Goal: Task Accomplishment & Management: Manage account settings

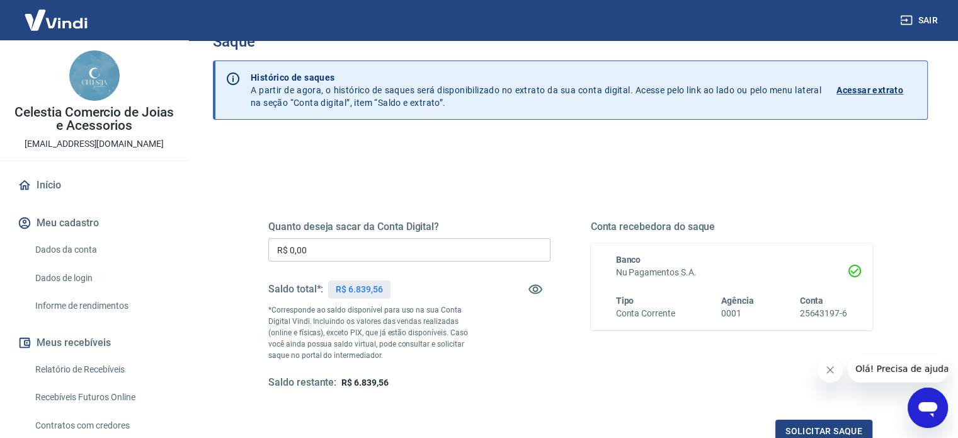
scroll to position [63, 0]
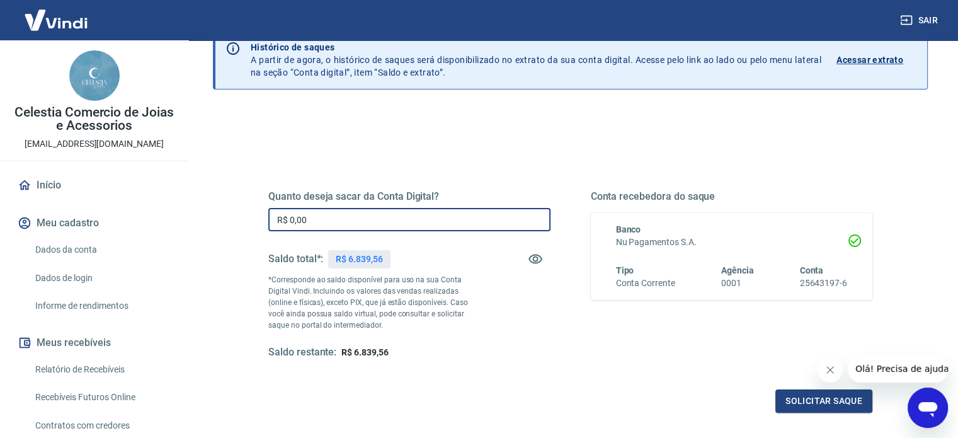
drag, startPoint x: 355, startPoint y: 221, endPoint x: 106, endPoint y: 244, distance: 250.4
click at [123, 236] on div "Sair Celestia Comercio de Joias e Acessorios celestiapratas@gmail.com Início Me…" at bounding box center [479, 156] width 958 height 438
type input "R$ 6.839,56"
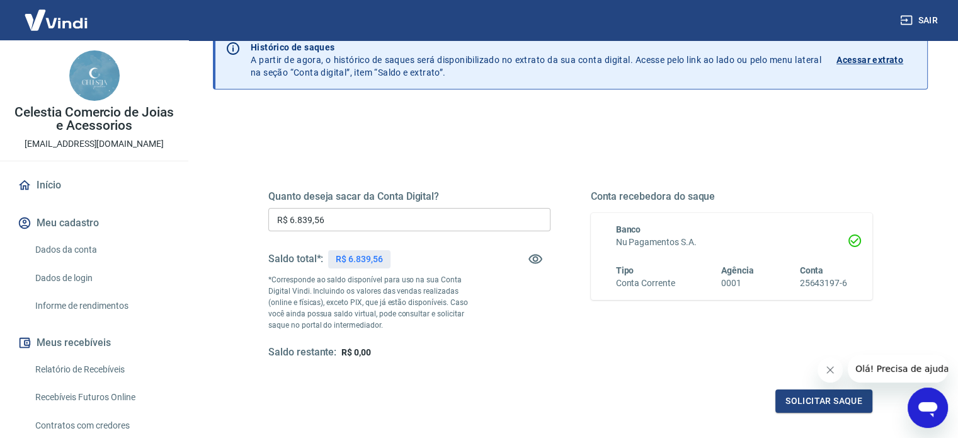
click at [201, 213] on div "Saque Histórico de saques A partir de agora, o histórico de saques será disponi…" at bounding box center [570, 222] width 745 height 491
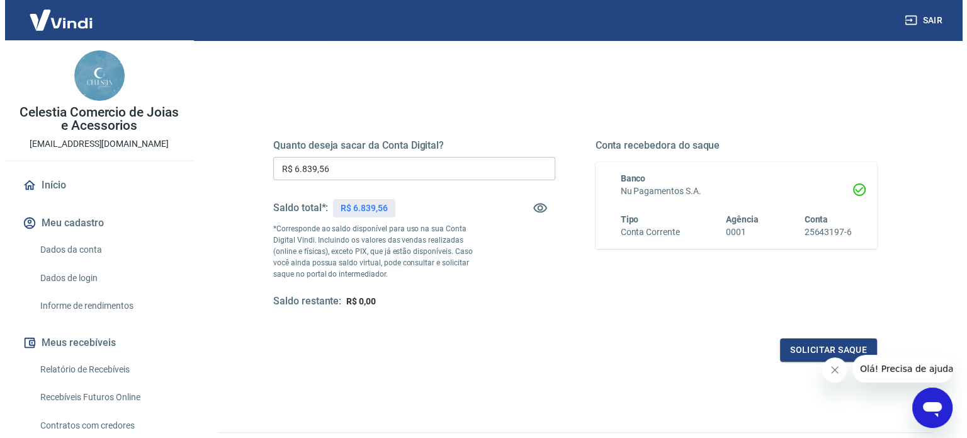
scroll to position [184, 0]
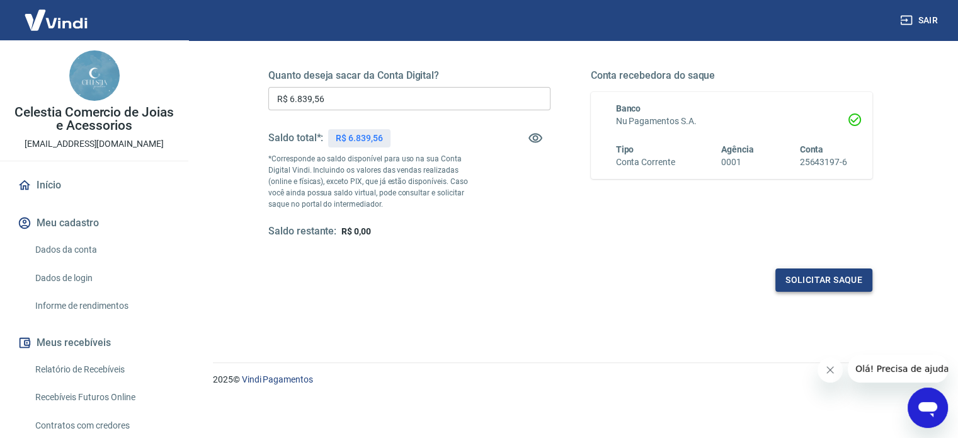
click at [801, 276] on button "Solicitar saque" at bounding box center [823, 279] width 97 height 23
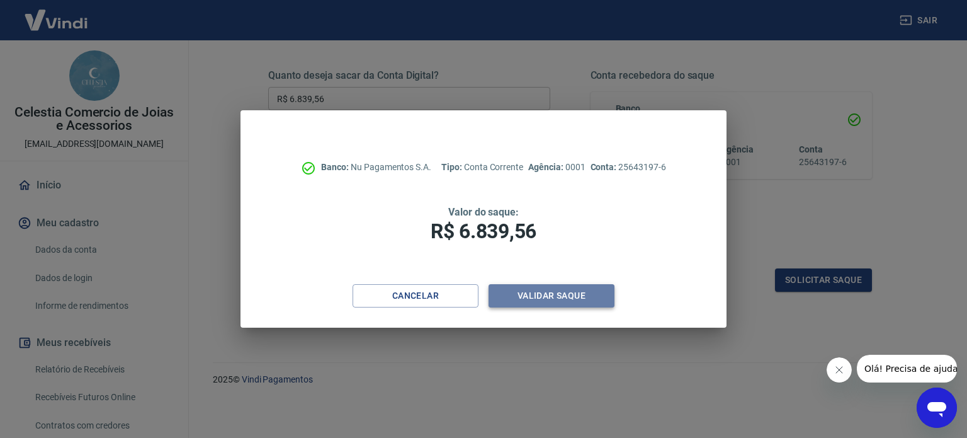
click at [567, 297] on button "Validar saque" at bounding box center [552, 295] width 126 height 23
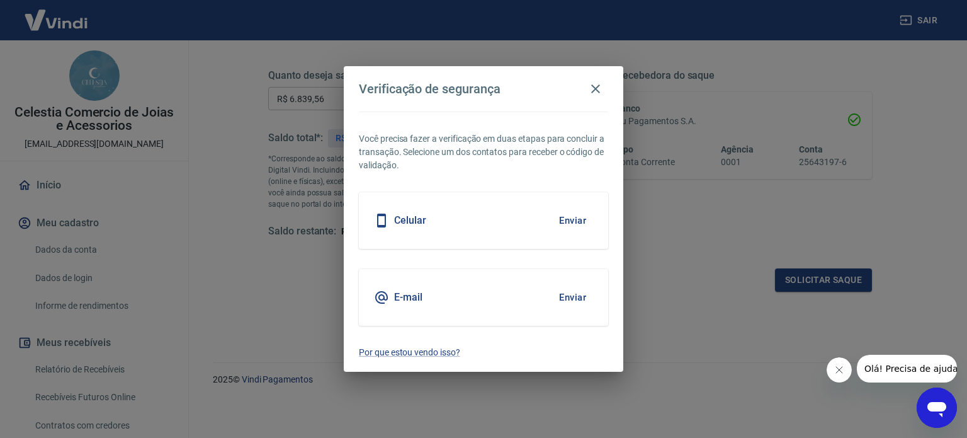
click at [579, 216] on button "Enviar" at bounding box center [572, 220] width 41 height 26
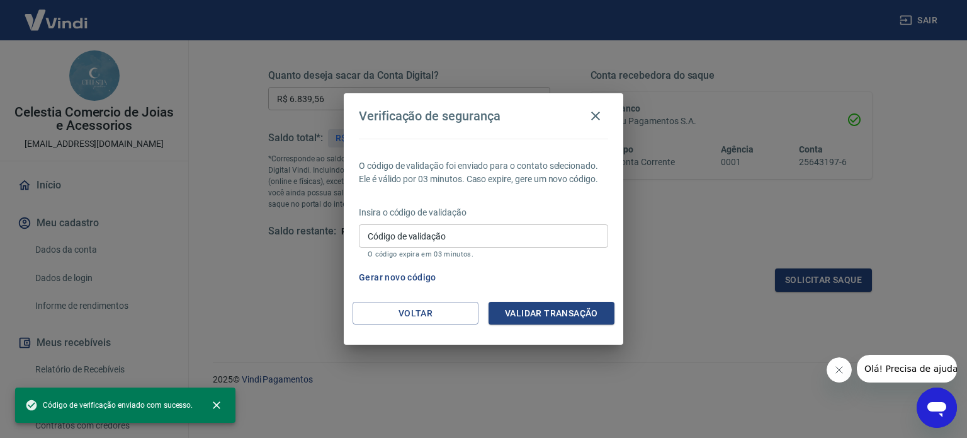
click at [479, 239] on input "Código de validação" at bounding box center [483, 235] width 249 height 23
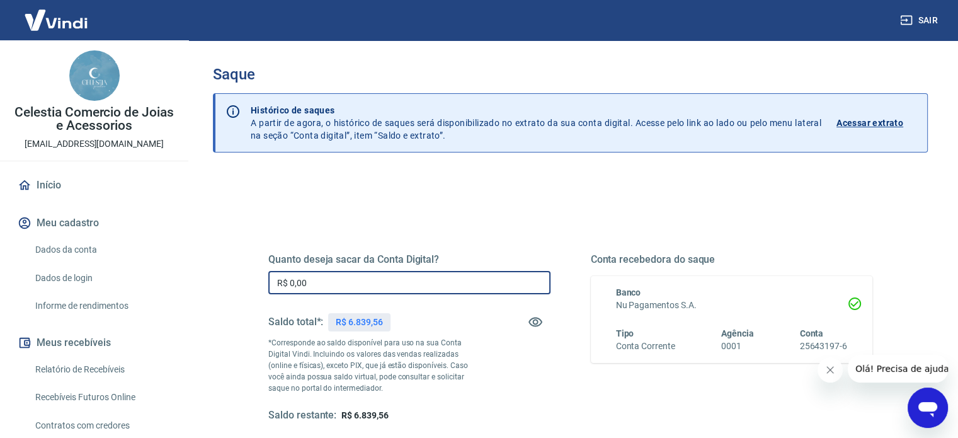
drag, startPoint x: 365, startPoint y: 283, endPoint x: 232, endPoint y: 283, distance: 133.5
click at [251, 283] on div "Quanto deseja sacar da Conta Digital? R$ 0,00 ​ Saldo total*: R$ 6.839,56 *Corr…" at bounding box center [570, 344] width 664 height 293
type input "R$ 6.839,56"
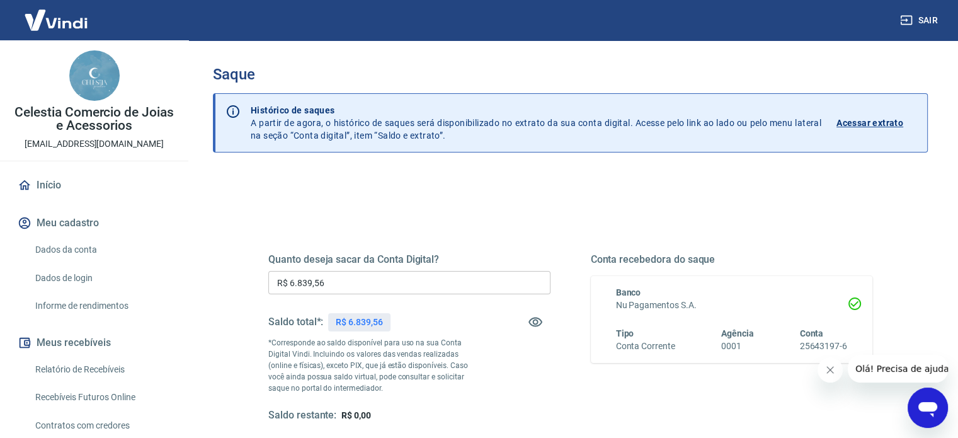
click at [230, 283] on div "Quanto deseja sacar da Conta Digital? R$ 6.839,56 ​ Saldo total*: R$ 6.839,56 *…" at bounding box center [570, 398] width 715 height 450
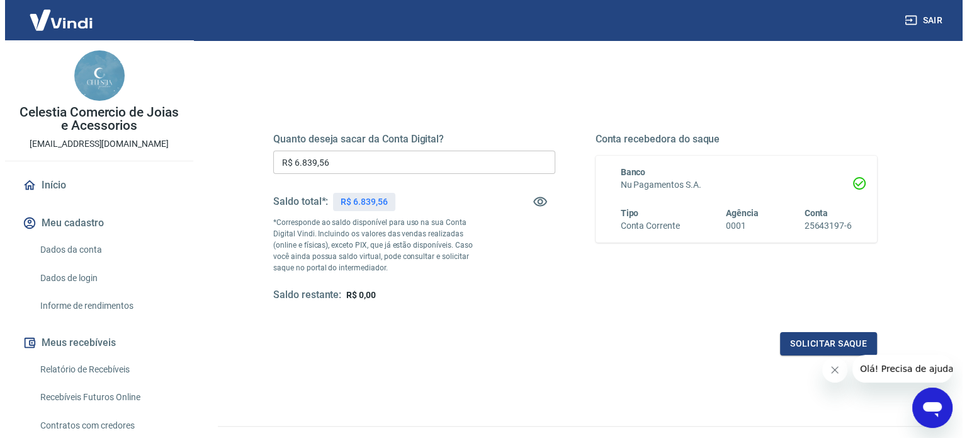
scroll to position [126, 0]
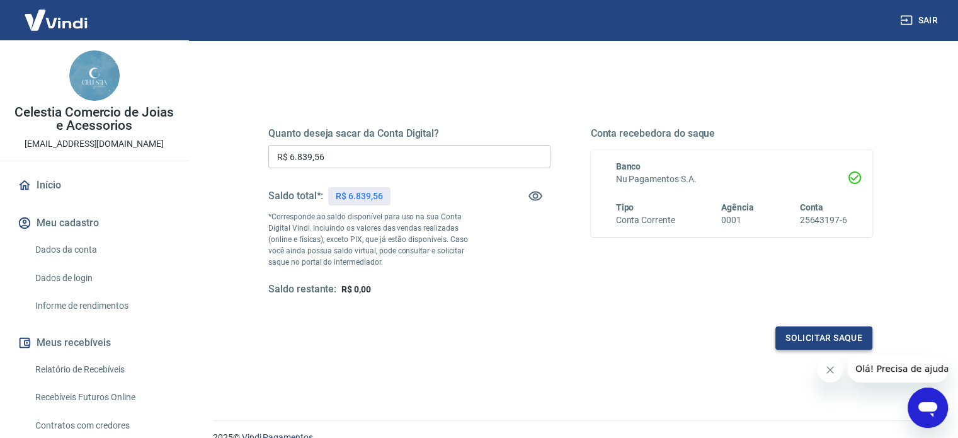
click at [824, 339] on button "Solicitar saque" at bounding box center [823, 337] width 97 height 23
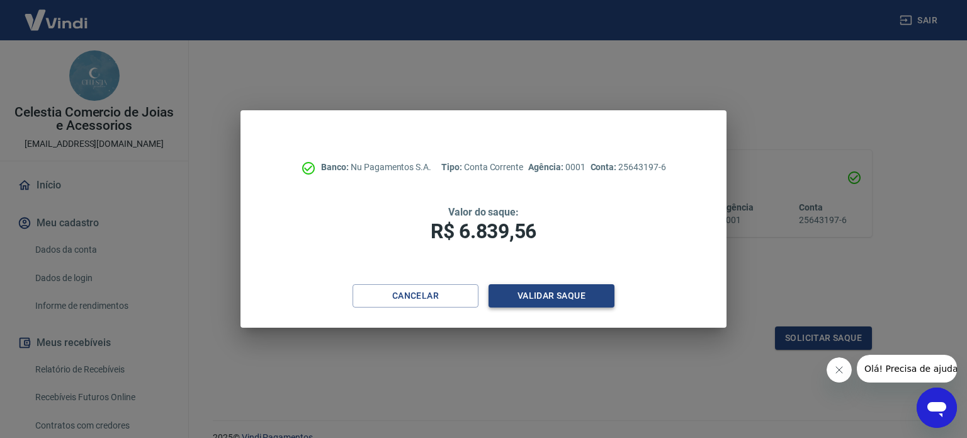
click at [544, 301] on button "Validar saque" at bounding box center [552, 295] width 126 height 23
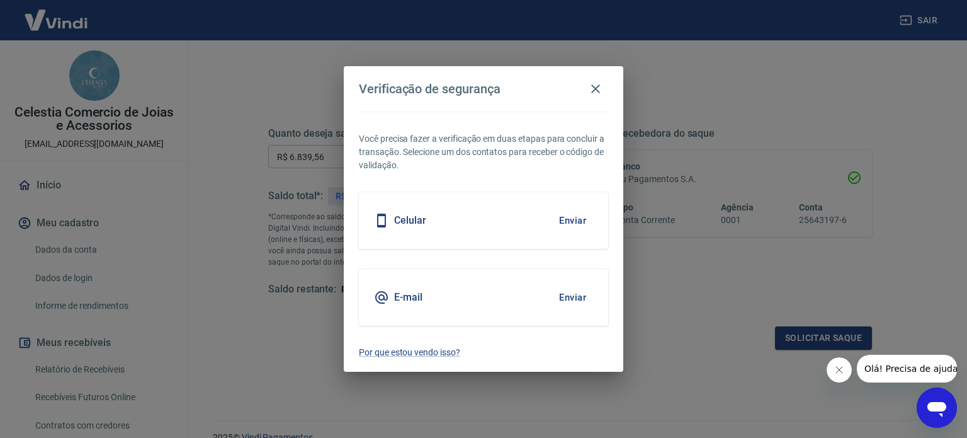
click at [568, 300] on button "Enviar" at bounding box center [572, 297] width 41 height 26
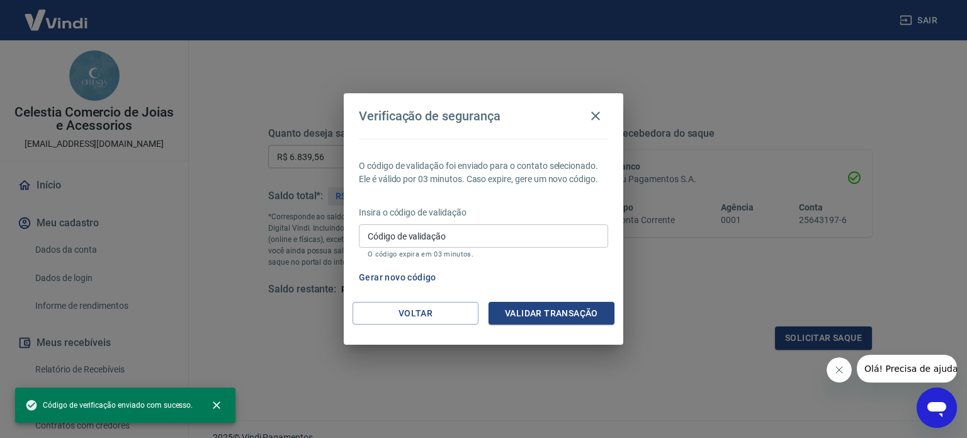
click at [505, 241] on input "Código de validação" at bounding box center [483, 235] width 249 height 23
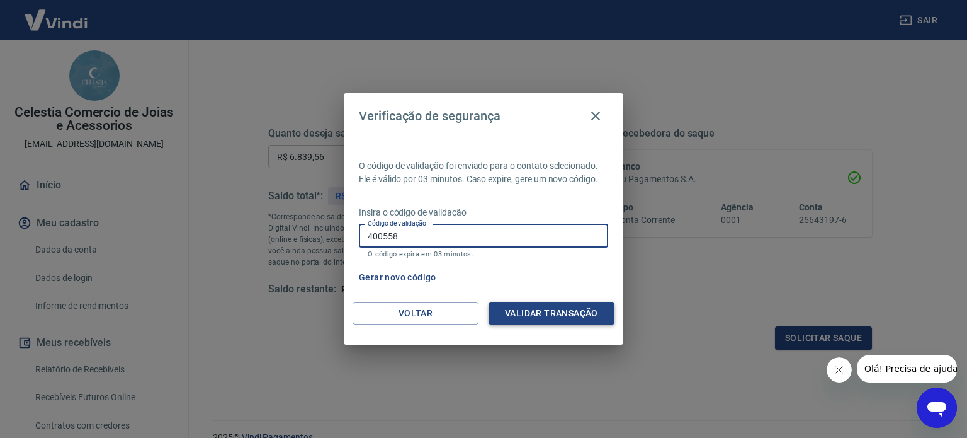
type input "400558"
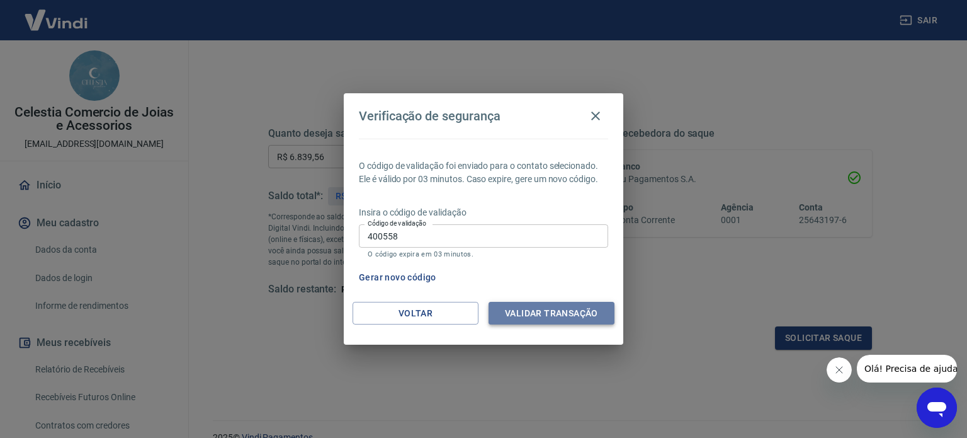
click at [539, 312] on button "Validar transação" at bounding box center [552, 313] width 126 height 23
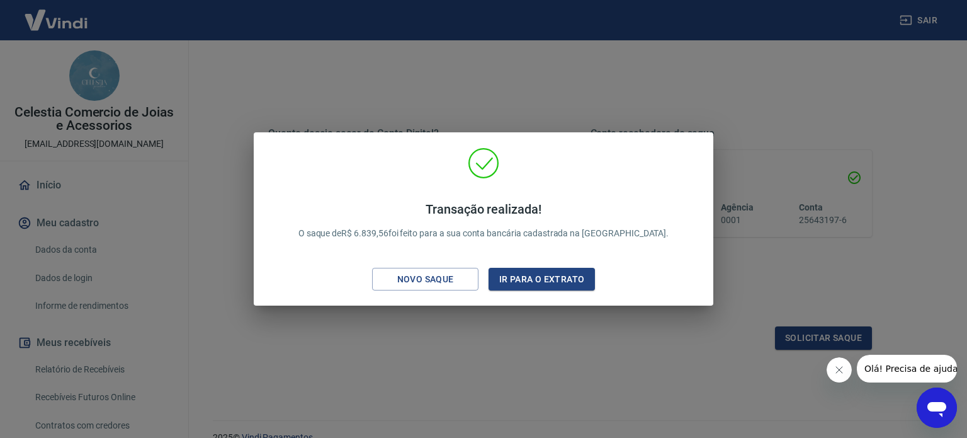
click at [710, 93] on div "Transação realizada! O saque de R$ 6.839,56 foi feito para a sua conta bancária…" at bounding box center [483, 219] width 967 height 438
